Goal: Information Seeking & Learning: Learn about a topic

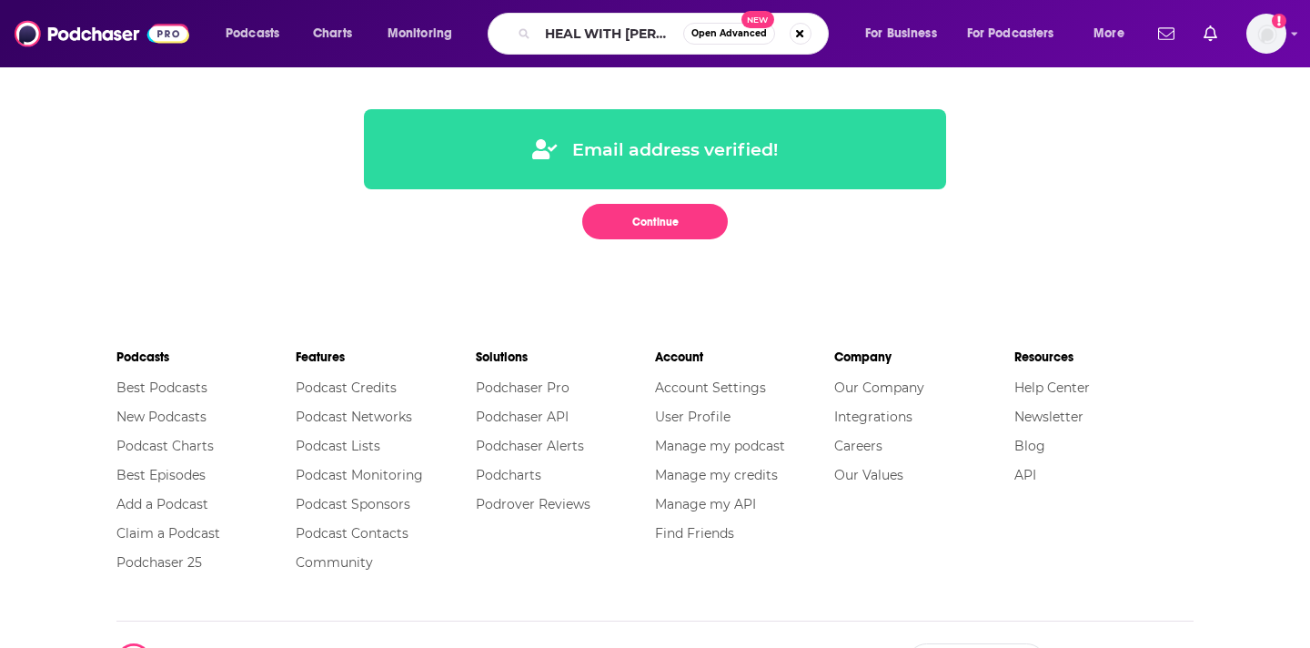
type input "HEAL WITH [PERSON_NAME]"
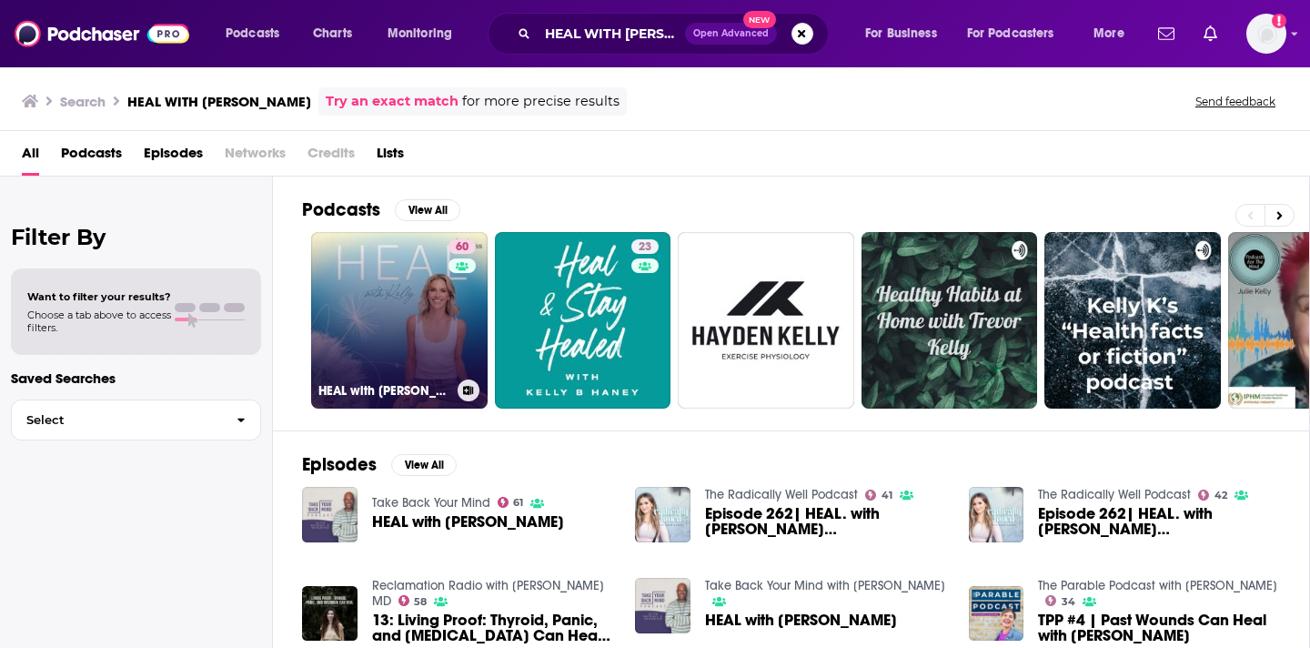
click at [418, 356] on link "60 HEAL with [PERSON_NAME]" at bounding box center [399, 320] width 176 height 176
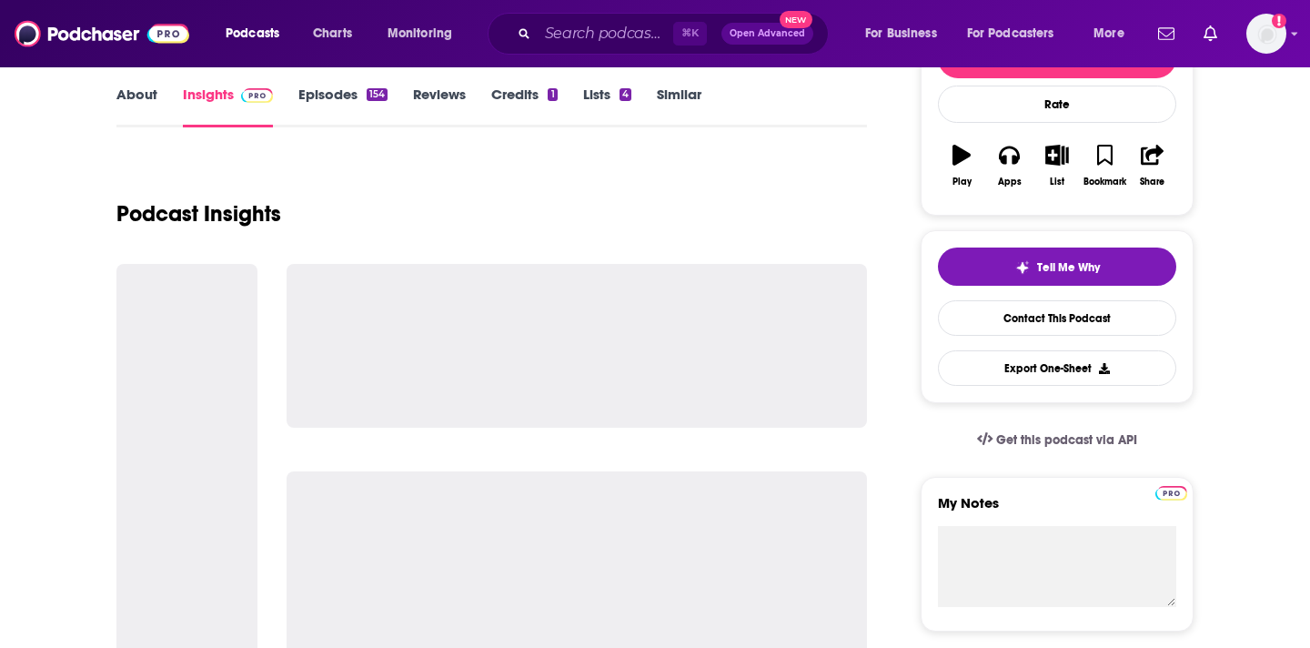
scroll to position [269, 0]
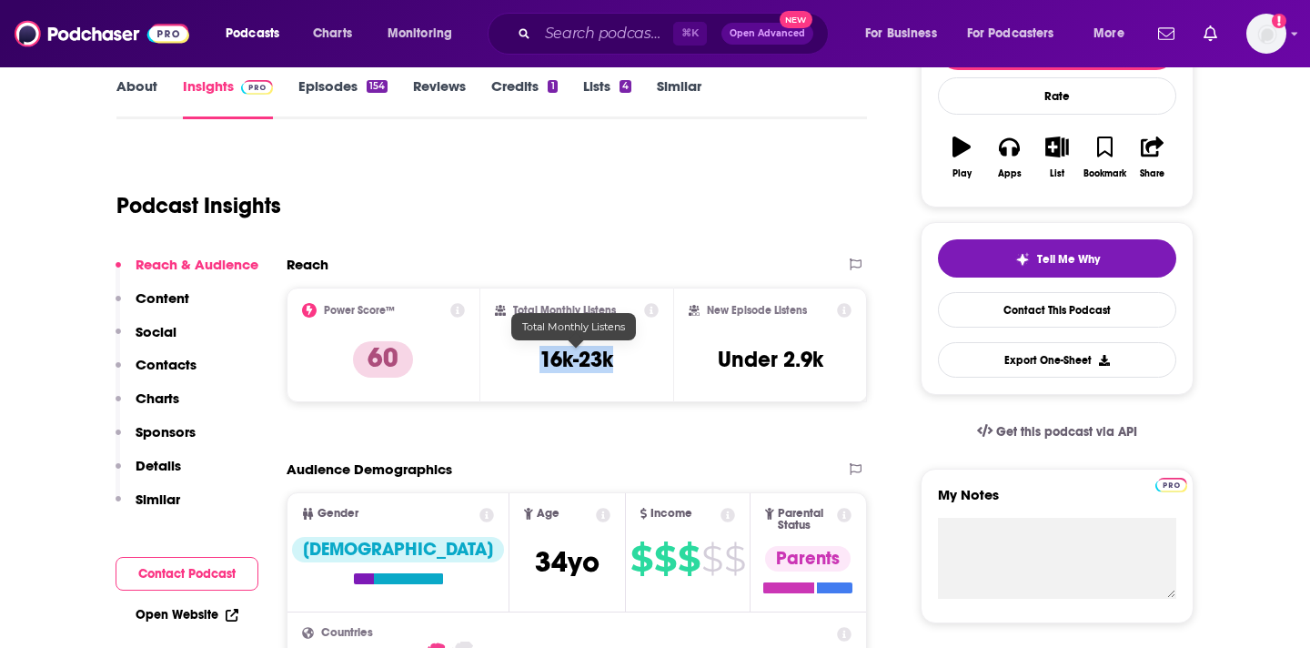
drag, startPoint x: 620, startPoint y: 366, endPoint x: 520, endPoint y: 366, distance: 100.1
click at [520, 366] on div "Total Monthly Listens 16k-23k" at bounding box center [577, 345] width 165 height 84
copy h3 "16k-23k"
